Goal: Information Seeking & Learning: Learn about a topic

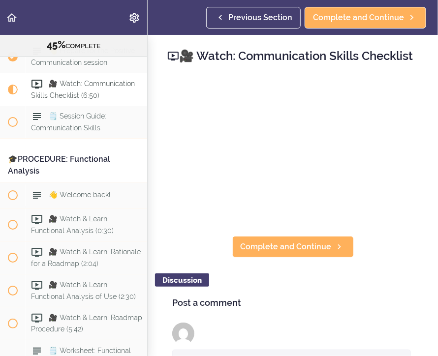
scroll to position [3155, 0]
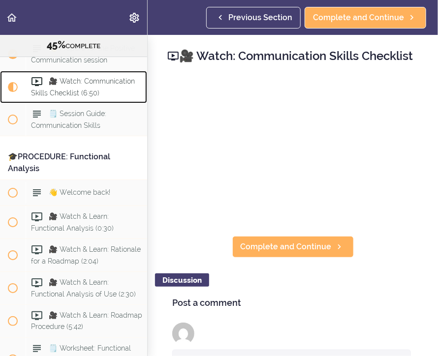
click at [73, 96] on span "🎥 Watch: Communication Skills Checklist (6:50)" at bounding box center [83, 86] width 104 height 19
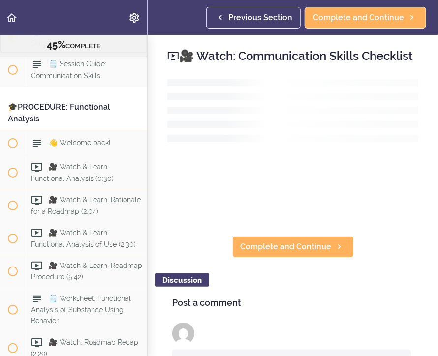
scroll to position [3212, 0]
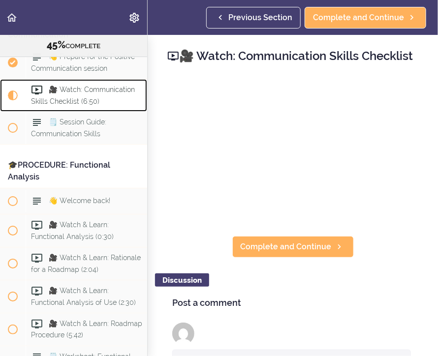
click at [73, 105] on span "🎥 Watch: Communication Skills Checklist (6:50)" at bounding box center [83, 95] width 104 height 19
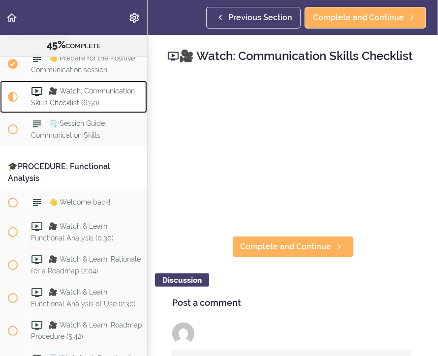
scroll to position [3136, 0]
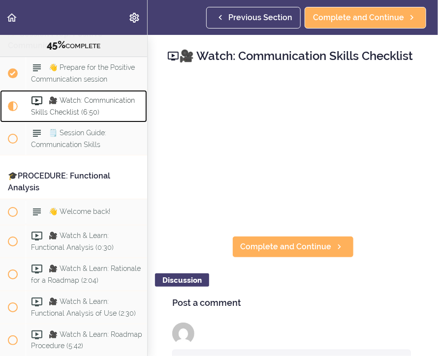
click at [101, 122] on div "🎥 Watch: Communication Skills Checklist (6:50)" at bounding box center [86, 106] width 121 height 32
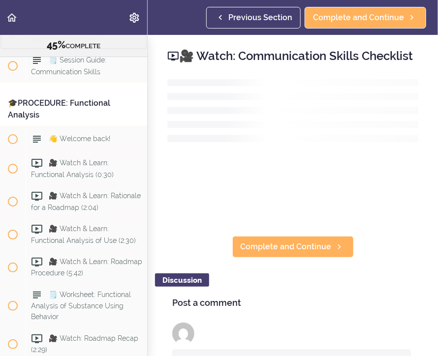
scroll to position [3212, 0]
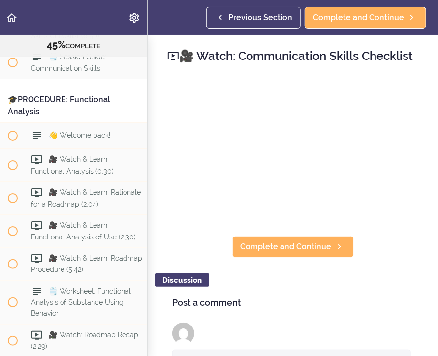
click at [249, 64] on h2 "🎥 Watch: Communication Skills Checklist" at bounding box center [292, 56] width 251 height 17
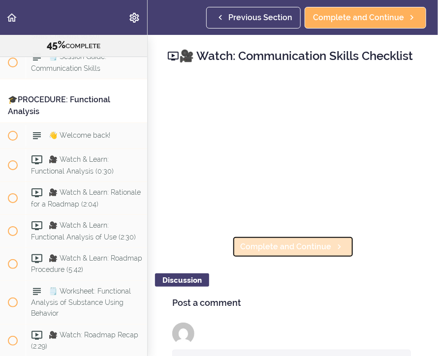
click at [281, 253] on span "Complete and Continue" at bounding box center [285, 247] width 91 height 12
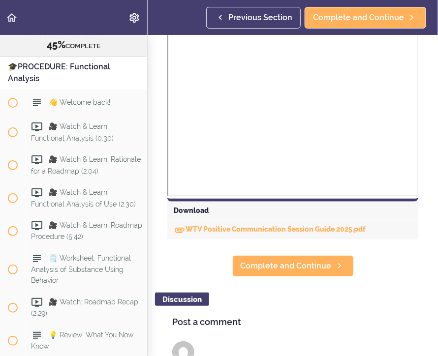
scroll to position [348, 0]
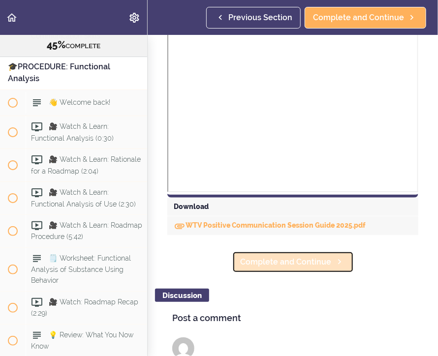
click at [287, 264] on span "Complete and Continue" at bounding box center [285, 262] width 91 height 12
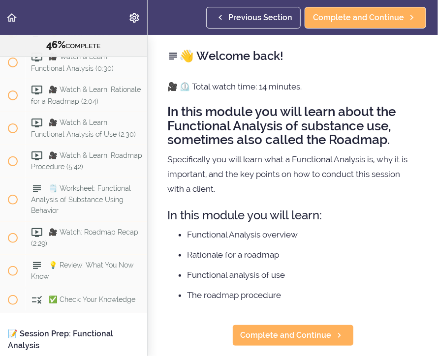
scroll to position [3320, 0]
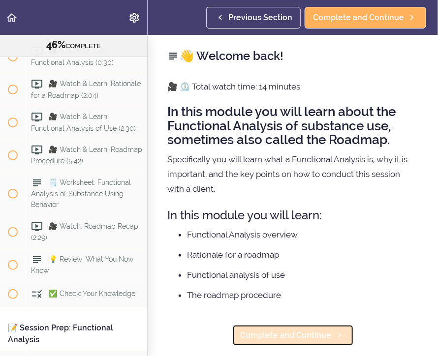
click at [299, 341] on span "Complete and Continue" at bounding box center [285, 335] width 91 height 12
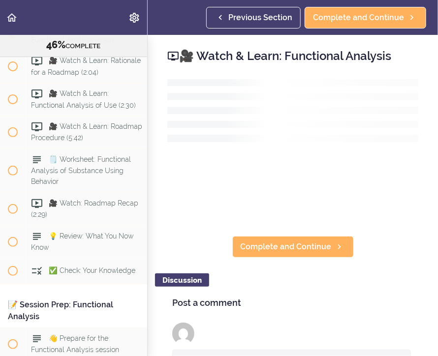
scroll to position [3347, 0]
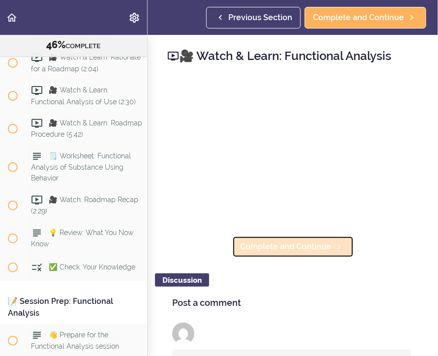
click at [257, 247] on span "Complete and Continue" at bounding box center [285, 247] width 91 height 12
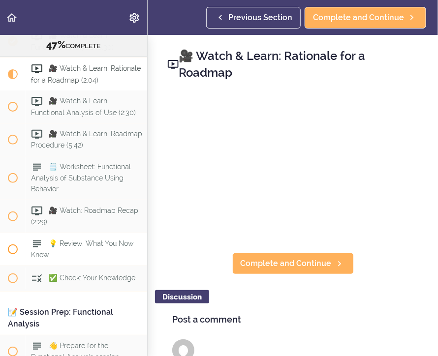
scroll to position [3344, 0]
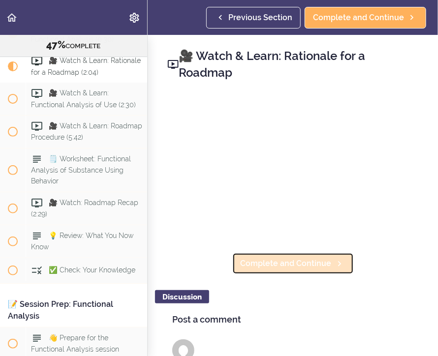
click at [283, 253] on link "Complete and Continue" at bounding box center [292, 264] width 121 height 22
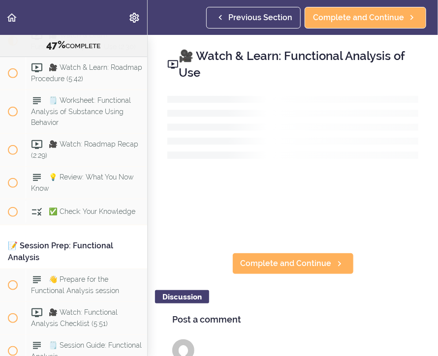
scroll to position [3413, 0]
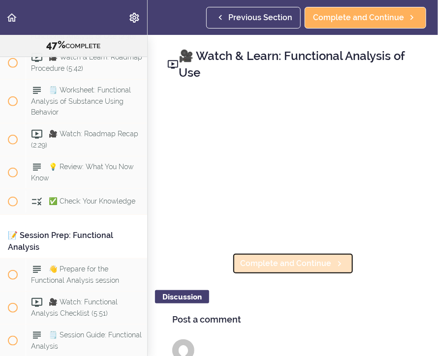
click at [269, 258] on span "Complete and Continue" at bounding box center [285, 264] width 91 height 12
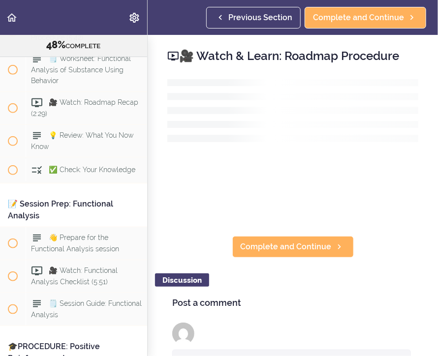
scroll to position [3446, 0]
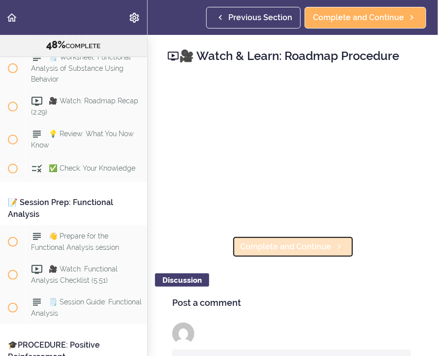
click at [279, 250] on link "Complete and Continue" at bounding box center [292, 247] width 121 height 22
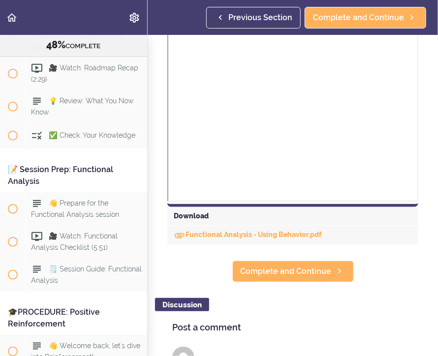
scroll to position [388, 0]
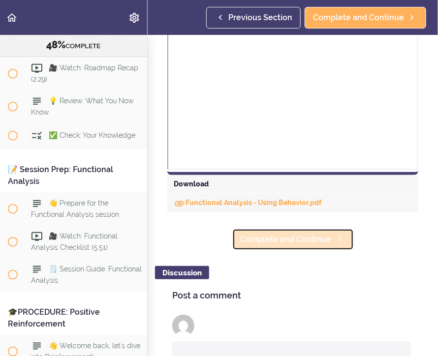
click at [283, 239] on span "Complete and Continue" at bounding box center [285, 240] width 91 height 12
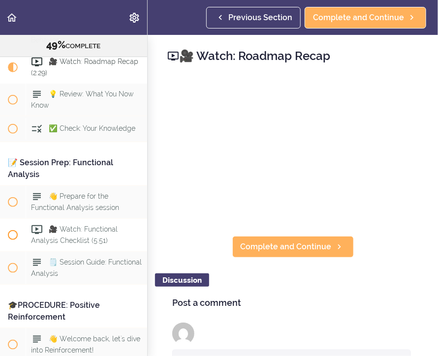
scroll to position [3487, 0]
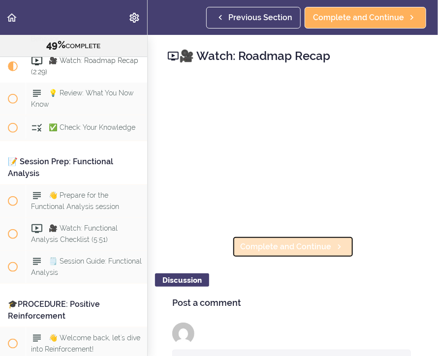
click at [291, 241] on span "Complete and Continue" at bounding box center [285, 247] width 91 height 12
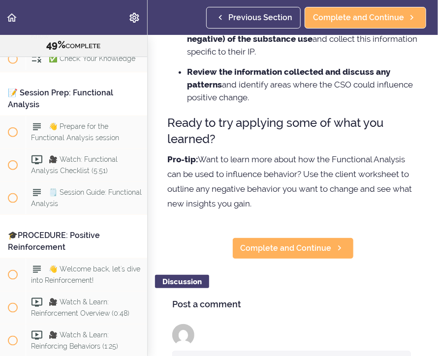
scroll to position [310, 0]
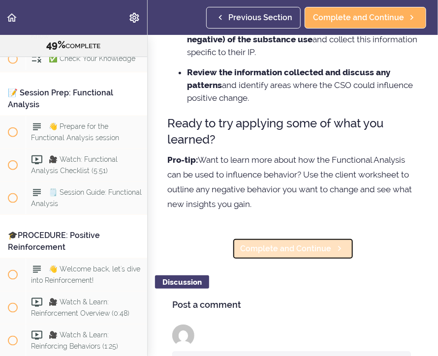
click at [284, 249] on span "Complete and Continue" at bounding box center [285, 249] width 91 height 12
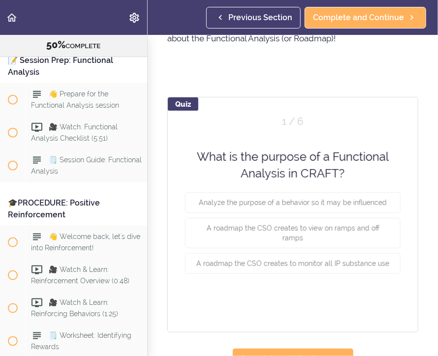
scroll to position [84, 0]
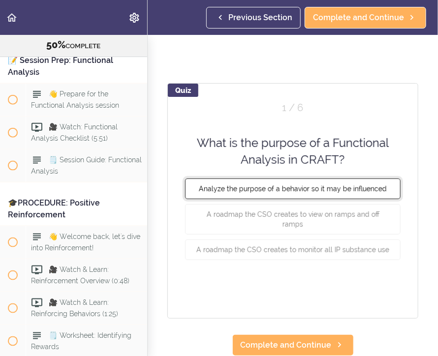
click at [286, 188] on button "Analyze the purpose of a behavior so it may be influenced" at bounding box center [292, 188] width 215 height 21
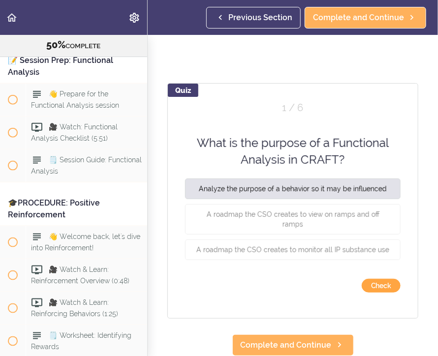
click at [365, 279] on button "Check" at bounding box center [380, 286] width 39 height 14
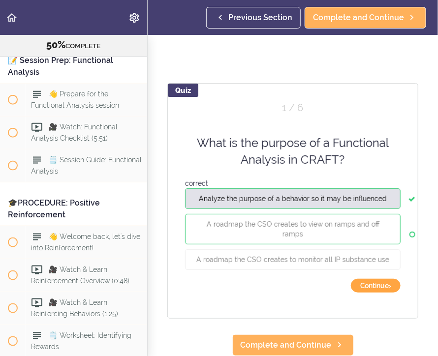
click at [365, 279] on button "Continue ›" at bounding box center [376, 286] width 50 height 14
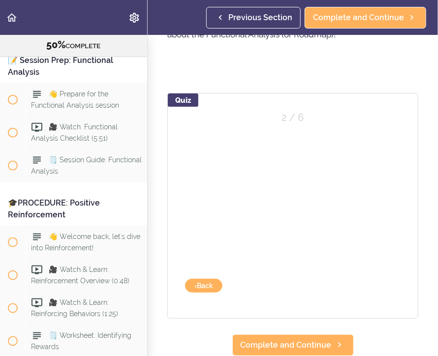
scroll to position [74, 0]
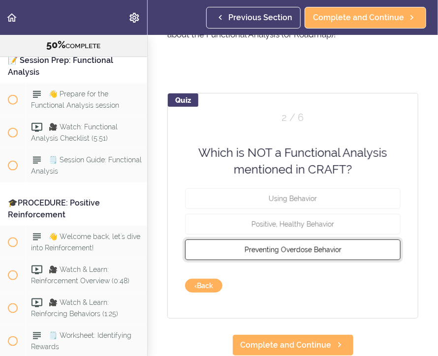
click at [321, 245] on span "Preventing Overdose Behavior" at bounding box center [292, 249] width 97 height 8
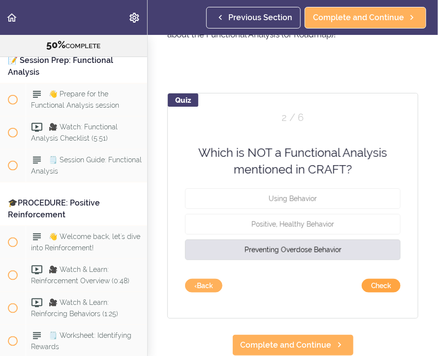
click at [374, 279] on button "Check" at bounding box center [380, 286] width 39 height 14
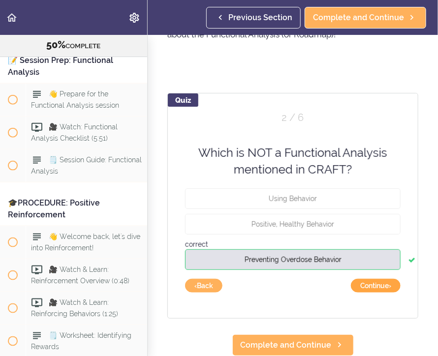
click at [374, 279] on button "Continue ›" at bounding box center [376, 286] width 50 height 14
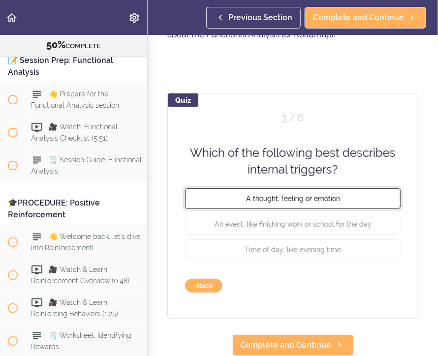
click at [310, 194] on span "A thought, feeling or emotion" at bounding box center [293, 198] width 94 height 8
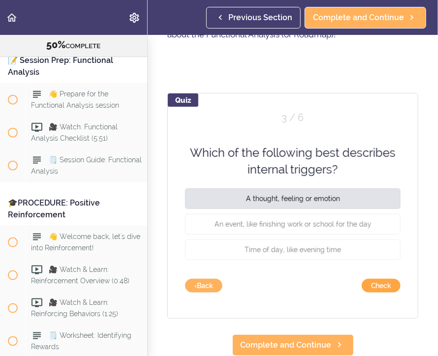
click at [370, 279] on button "Check" at bounding box center [380, 286] width 39 height 14
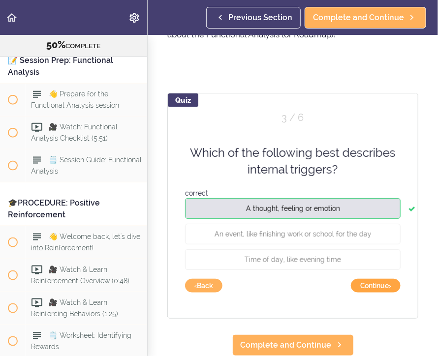
click at [370, 279] on button "Continue ›" at bounding box center [376, 286] width 50 height 14
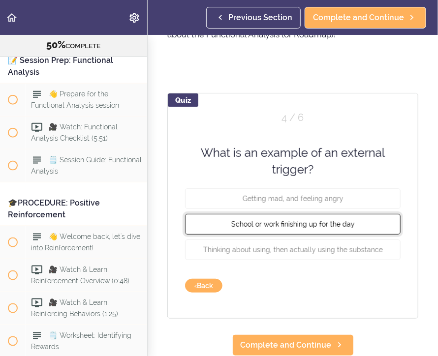
click at [316, 223] on button "School or work finishing up for the day" at bounding box center [292, 223] width 215 height 21
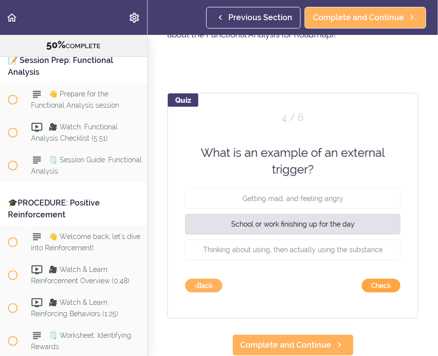
click at [366, 279] on button "Check" at bounding box center [380, 286] width 39 height 14
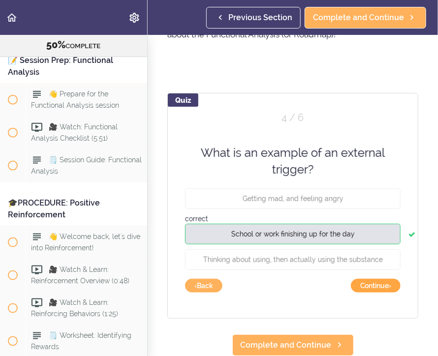
click at [366, 279] on button "Continue ›" at bounding box center [376, 286] width 50 height 14
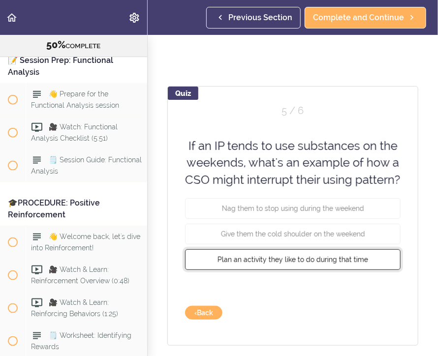
click at [333, 264] on span "Plan an activity they like to do during that time" at bounding box center [292, 260] width 150 height 8
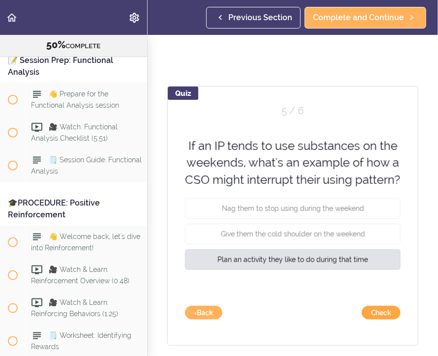
click at [366, 311] on button "Check" at bounding box center [380, 313] width 39 height 14
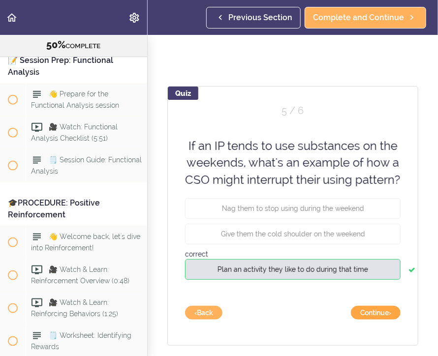
click at [366, 311] on button "Continue ›" at bounding box center [376, 313] width 50 height 14
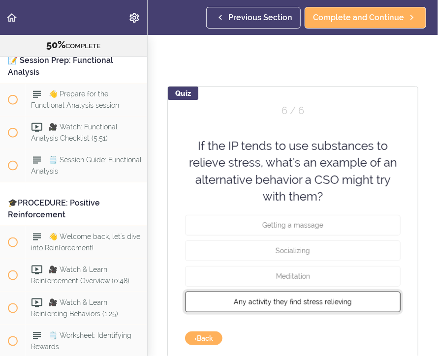
click at [318, 304] on button "Any activity they find stress relieving" at bounding box center [292, 302] width 215 height 21
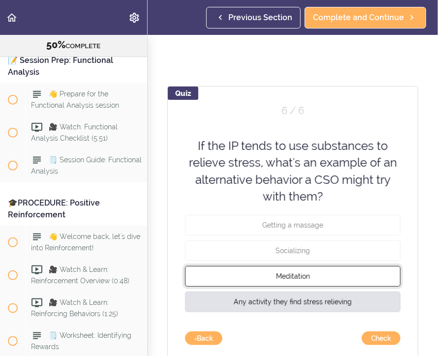
click at [308, 279] on button "Meditation" at bounding box center [292, 276] width 215 height 21
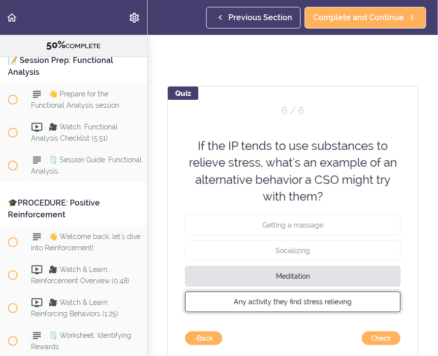
click at [304, 299] on span "Any activity they find stress relieving" at bounding box center [293, 302] width 118 height 8
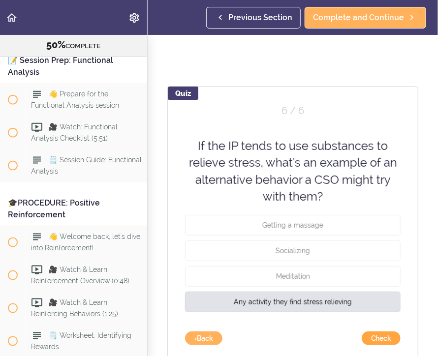
click at [364, 339] on button "Check" at bounding box center [380, 338] width 39 height 14
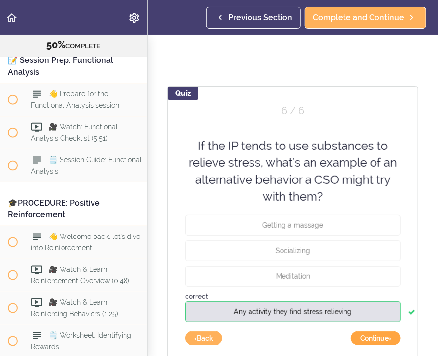
click at [364, 339] on button "Continue ›" at bounding box center [376, 338] width 50 height 14
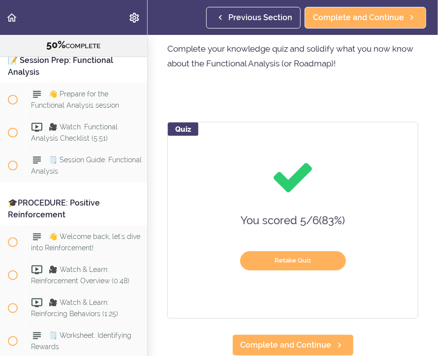
scroll to position [45, 0]
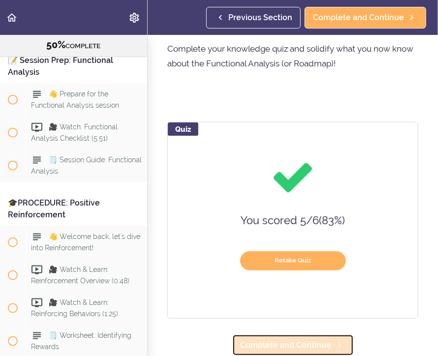
click at [300, 339] on span "Complete and Continue" at bounding box center [285, 345] width 91 height 12
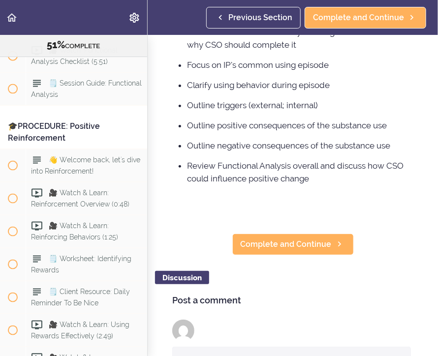
scroll to position [216, 0]
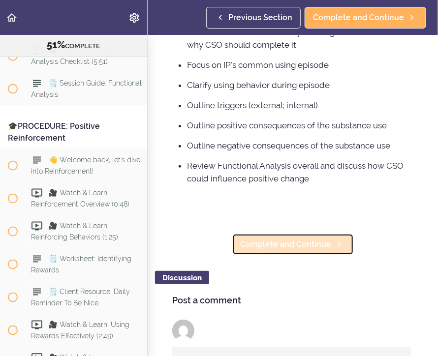
click at [298, 245] on span "Complete and Continue" at bounding box center [285, 245] width 91 height 12
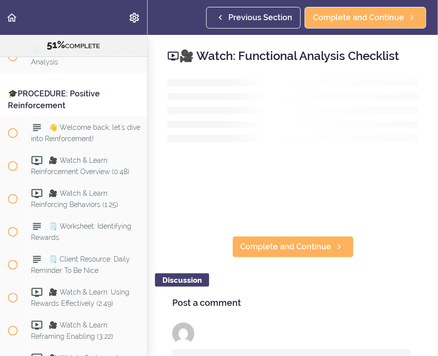
scroll to position [3698, 0]
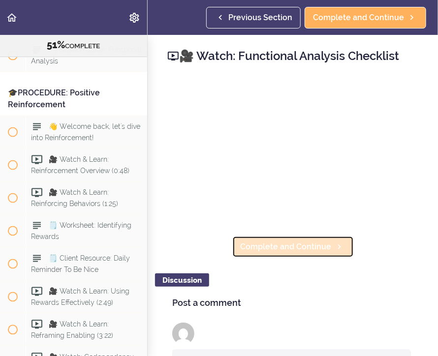
click at [259, 247] on span "Complete and Continue" at bounding box center [285, 247] width 91 height 12
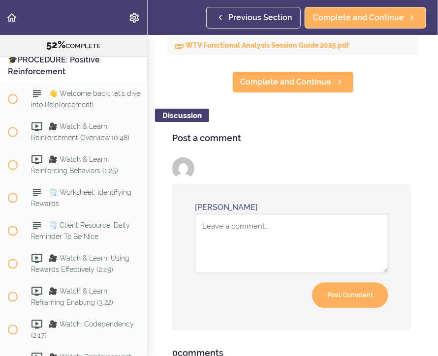
scroll to position [535, 0]
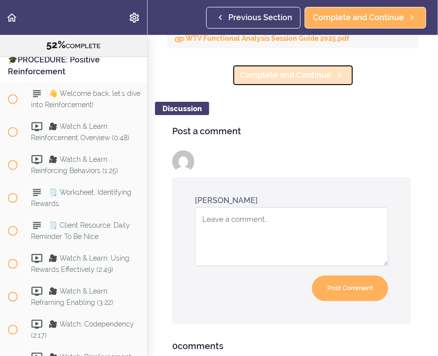
click at [295, 82] on link "Complete and Continue" at bounding box center [292, 75] width 121 height 22
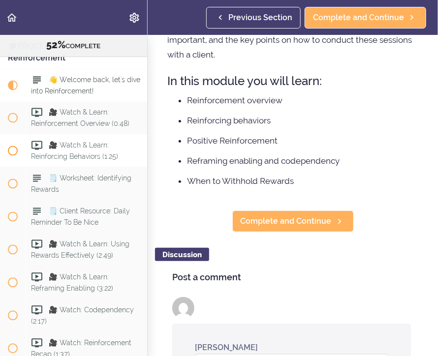
scroll to position [3746, 0]
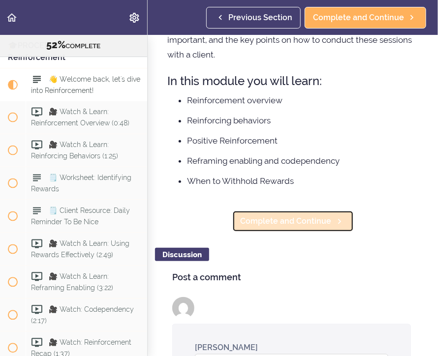
click at [269, 220] on span "Complete and Continue" at bounding box center [285, 221] width 91 height 12
